Goal: Register for event/course

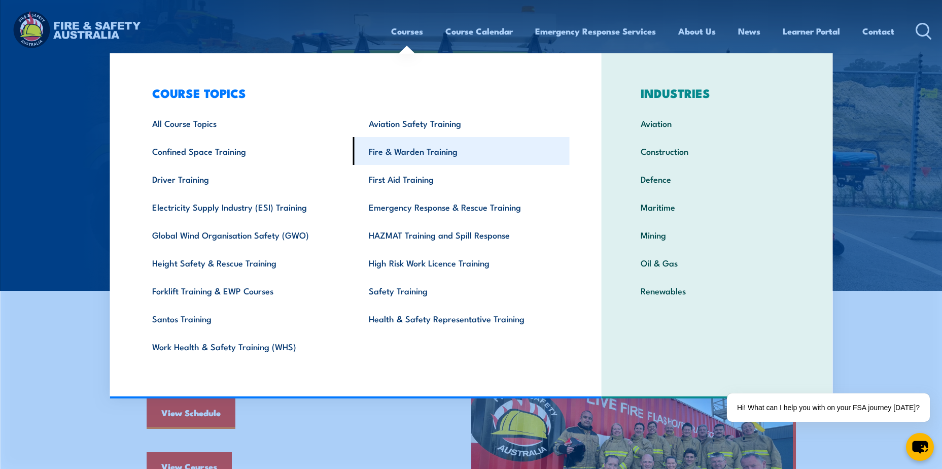
click at [410, 155] on link "Fire & Warden Training" at bounding box center [461, 151] width 217 height 28
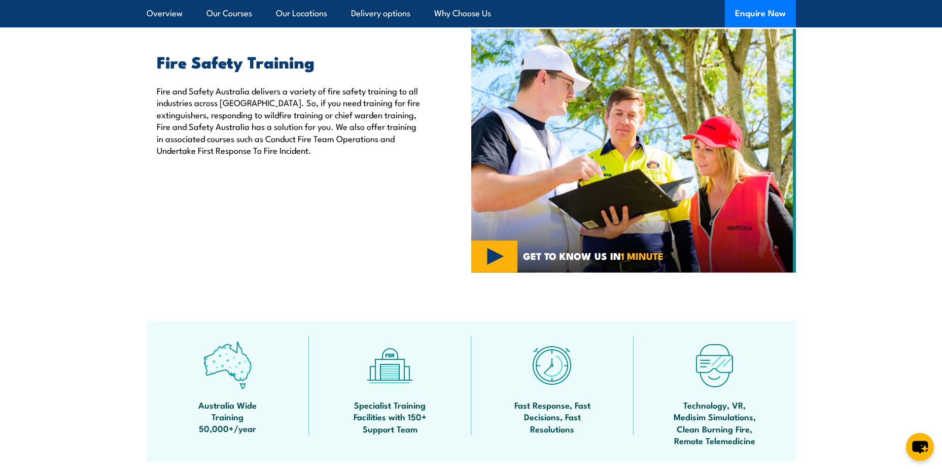
scroll to position [355, 0]
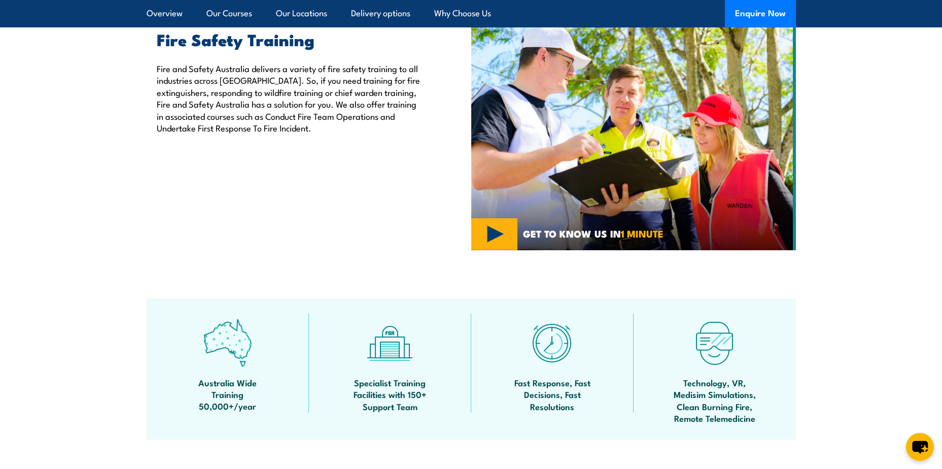
click at [497, 243] on img at bounding box center [633, 128] width 325 height 243
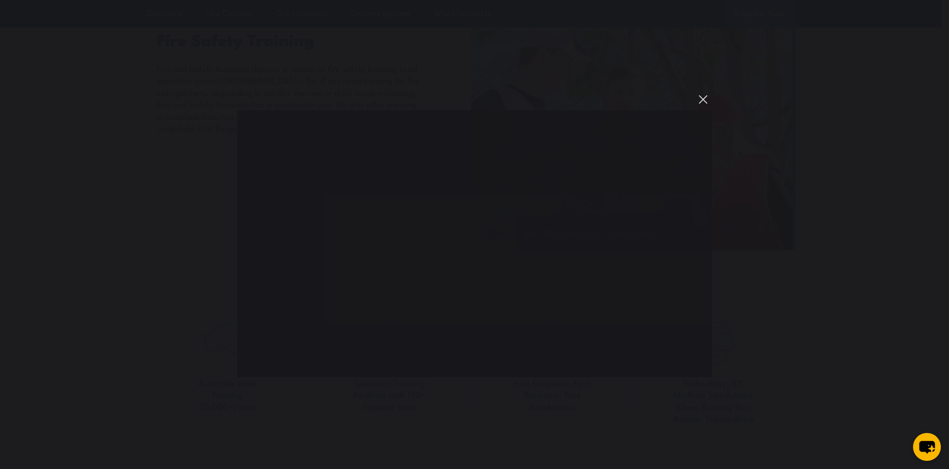
click at [697, 102] on button "You can close this modal content with the ESC key" at bounding box center [703, 99] width 17 height 17
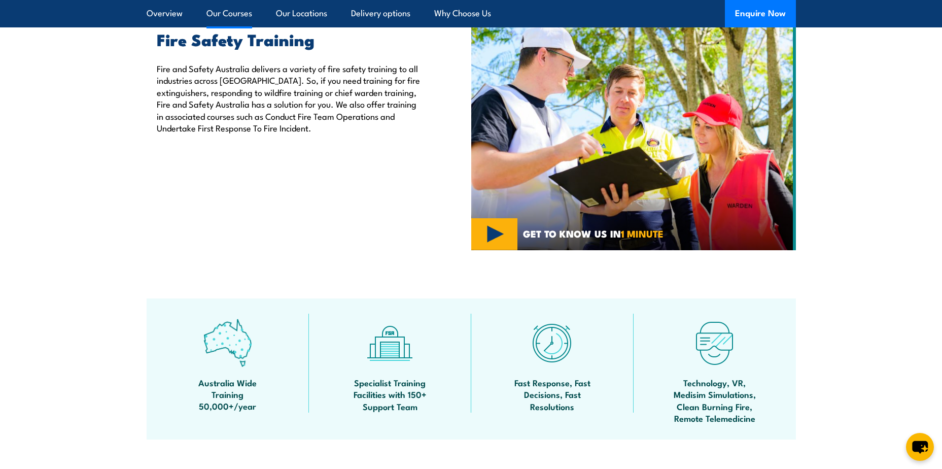
click at [230, 15] on link "Our Courses" at bounding box center [229, 13] width 46 height 27
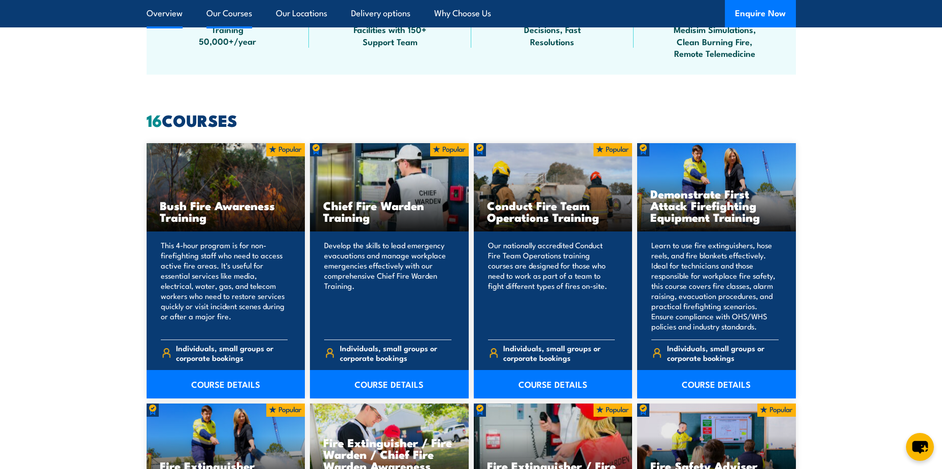
scroll to position [769, 0]
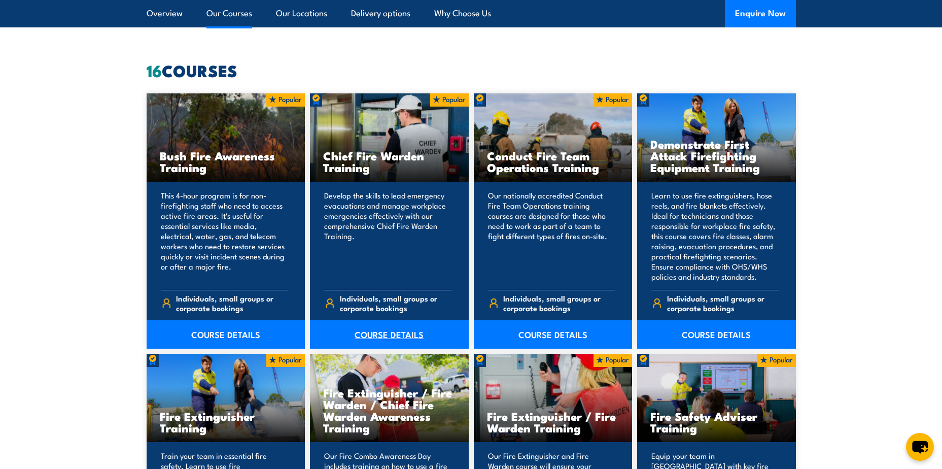
click at [375, 334] on link "COURSE DETAILS" at bounding box center [389, 334] width 159 height 28
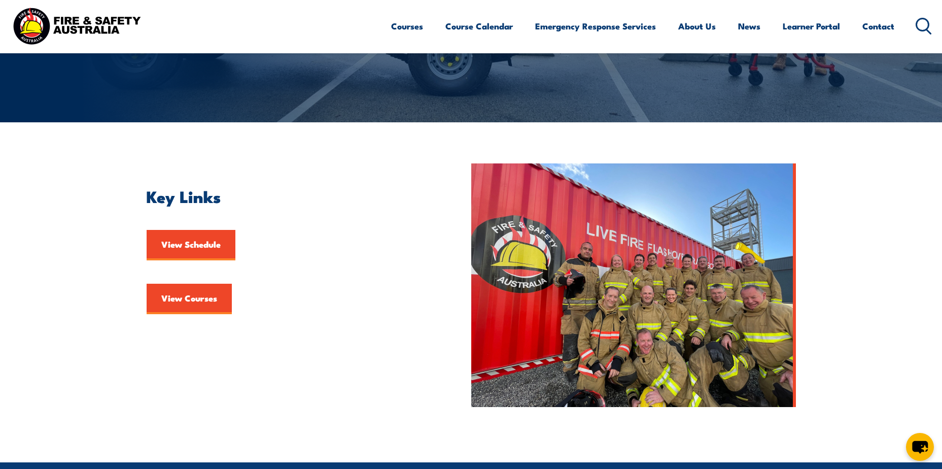
scroll to position [203, 0]
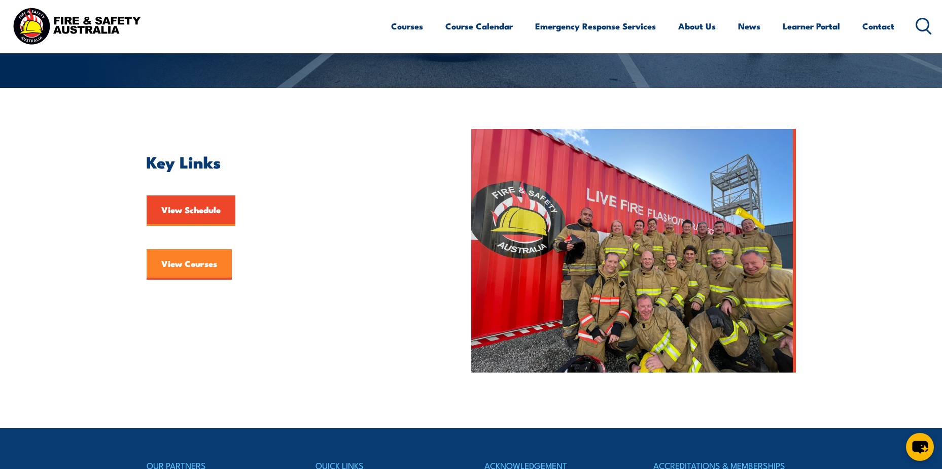
click at [219, 266] on link "View Courses" at bounding box center [189, 264] width 85 height 30
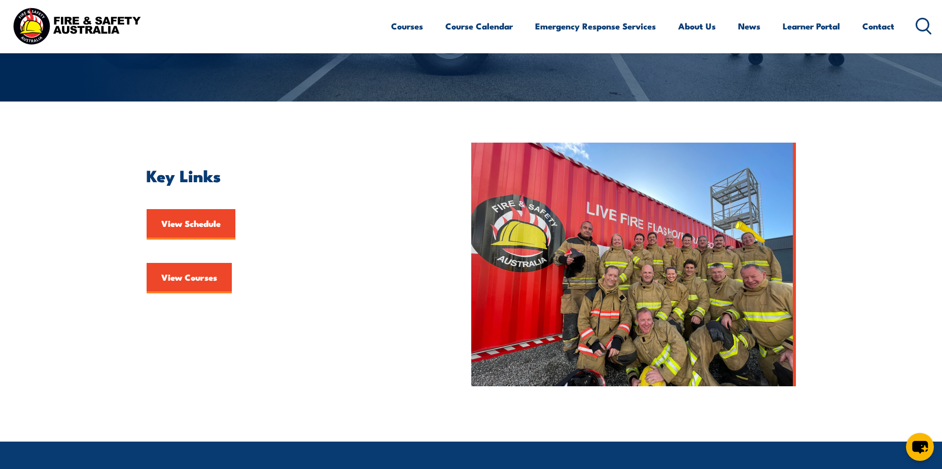
scroll to position [203, 0]
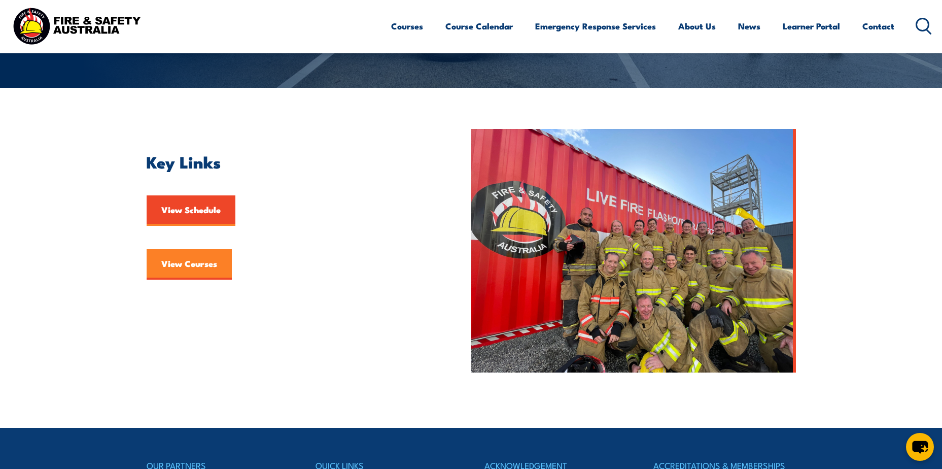
click at [181, 260] on link "View Courses" at bounding box center [189, 264] width 85 height 30
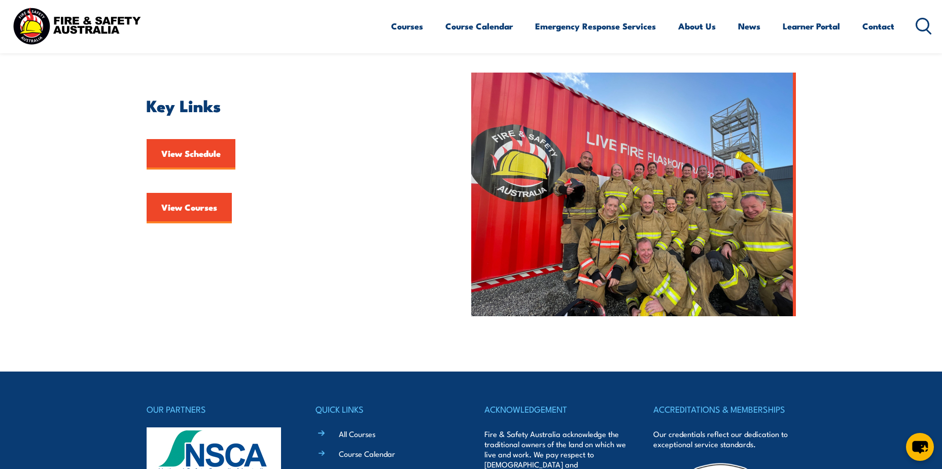
scroll to position [406, 0]
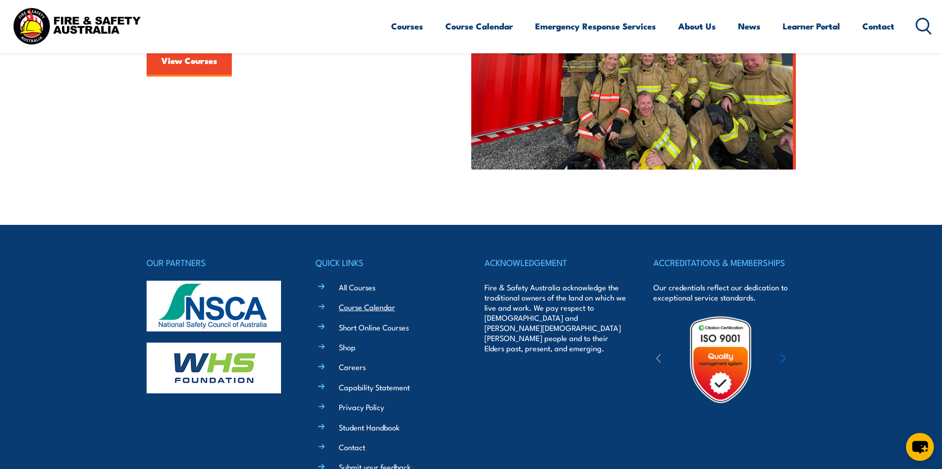
click at [373, 306] on link "Course Calendar" at bounding box center [367, 306] width 56 height 11
click at [363, 307] on link "Course Calendar" at bounding box center [367, 306] width 56 height 11
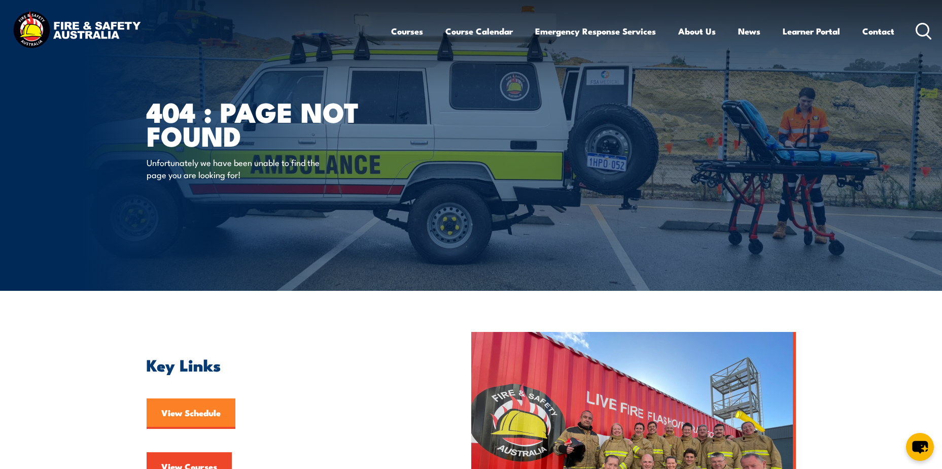
click at [188, 413] on link "View Schedule" at bounding box center [191, 413] width 89 height 30
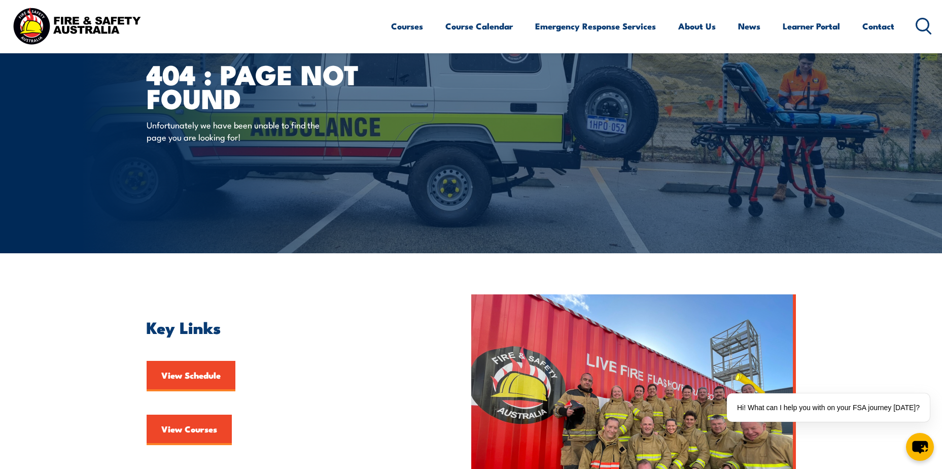
scroll to position [89, 0]
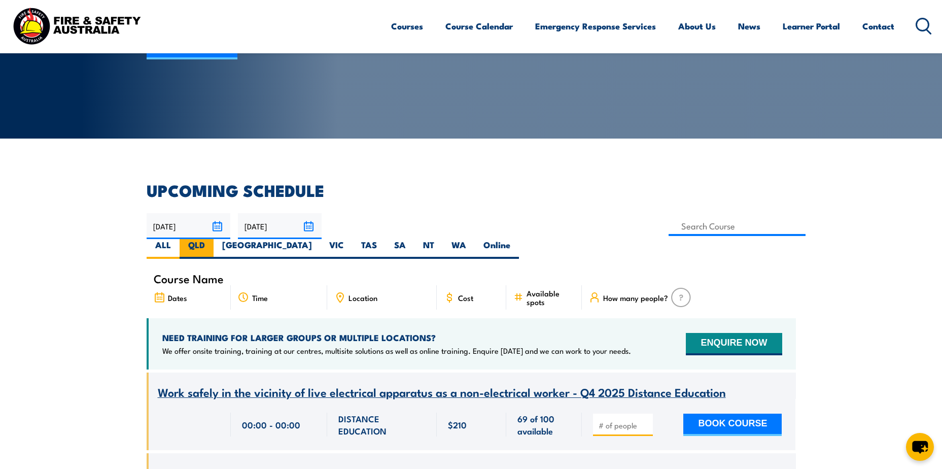
click at [214, 239] on label "QLD" at bounding box center [197, 249] width 34 height 20
click at [212, 239] on input "QLD" at bounding box center [208, 242] width 7 height 7
radio input "true"
click at [214, 239] on label "QLD" at bounding box center [197, 249] width 34 height 20
click at [212, 239] on input "QLD" at bounding box center [208, 242] width 7 height 7
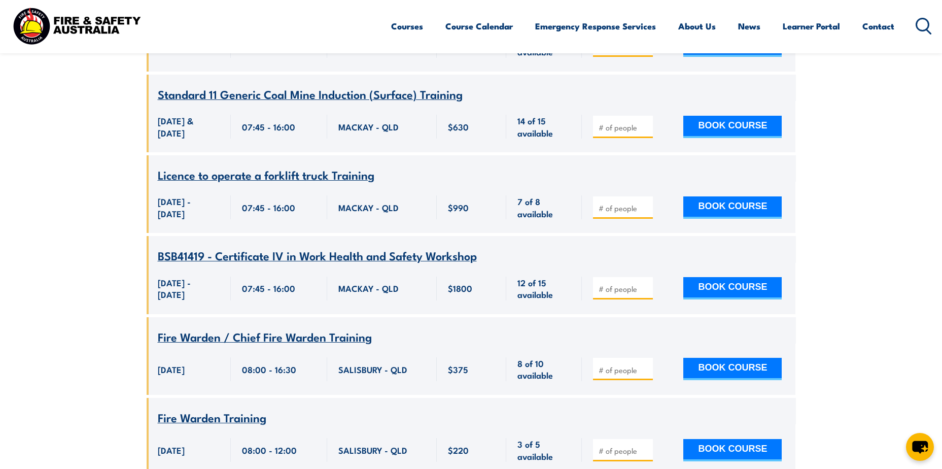
scroll to position [3226, 0]
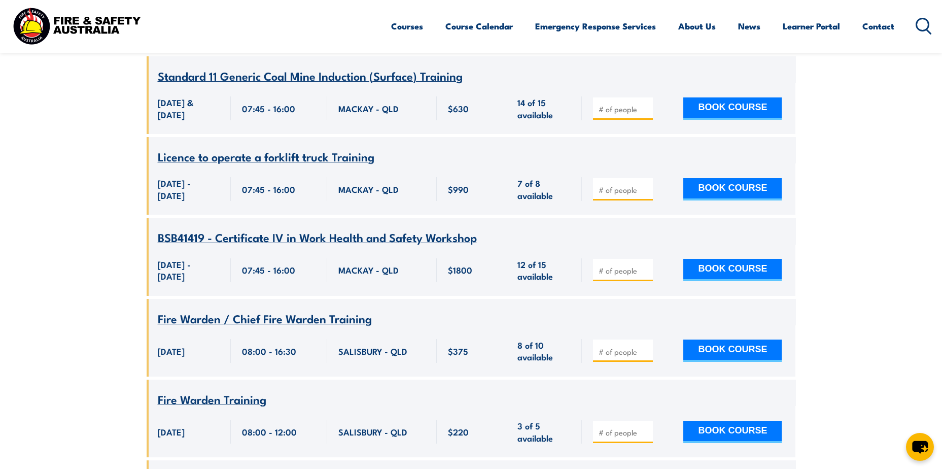
click at [283, 309] on span "Fire Warden / Chief Fire Warden Training" at bounding box center [265, 317] width 214 height 17
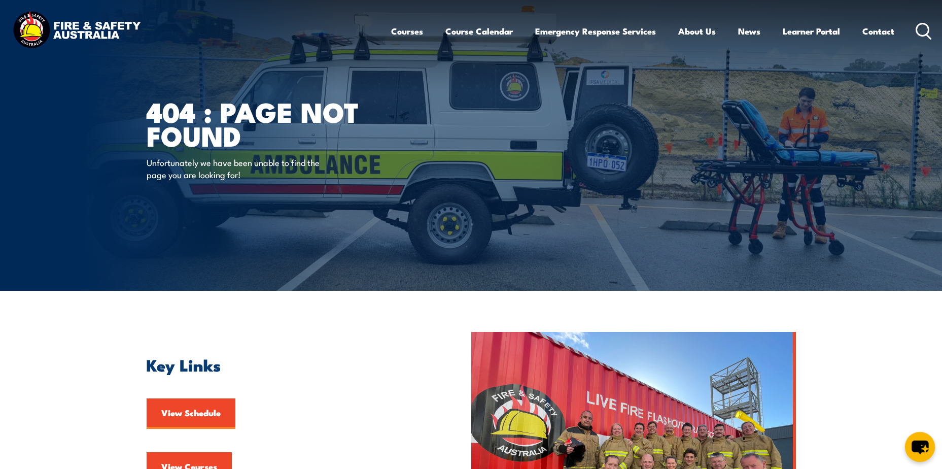
click at [917, 447] on icon "chat-button" at bounding box center [919, 447] width 17 height 14
